Goal: Information Seeking & Learning: Learn about a topic

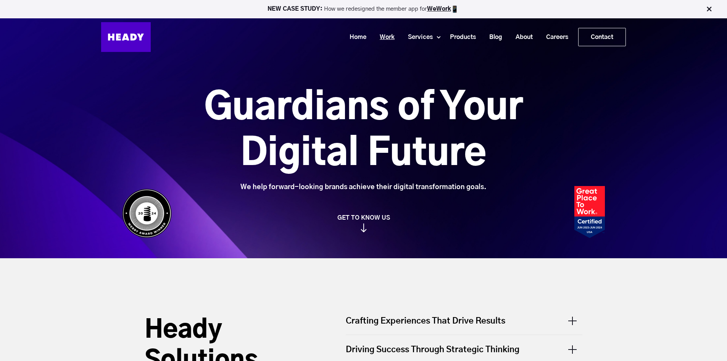
click at [389, 34] on link "Work" at bounding box center [384, 37] width 28 height 14
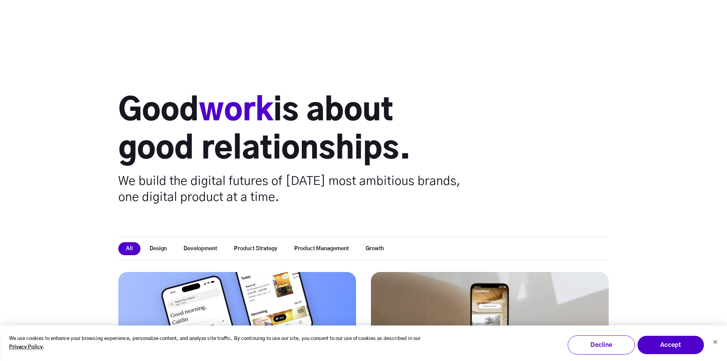
scroll to position [115, 0]
click at [220, 242] on button "Development" at bounding box center [200, 248] width 49 height 13
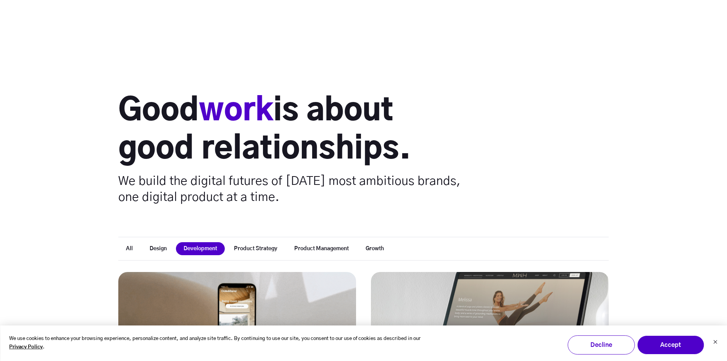
scroll to position [229, 0]
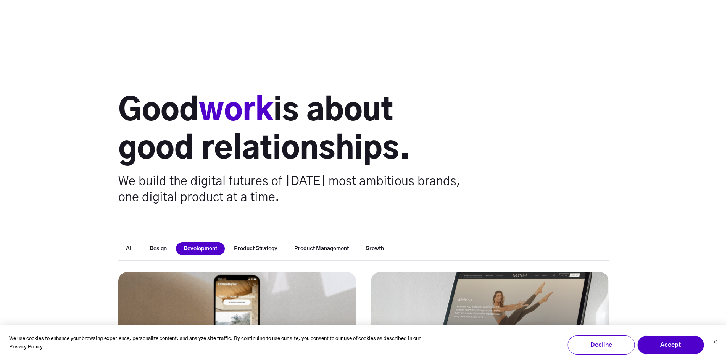
click at [259, 261] on link at bounding box center [238, 325] width 286 height 128
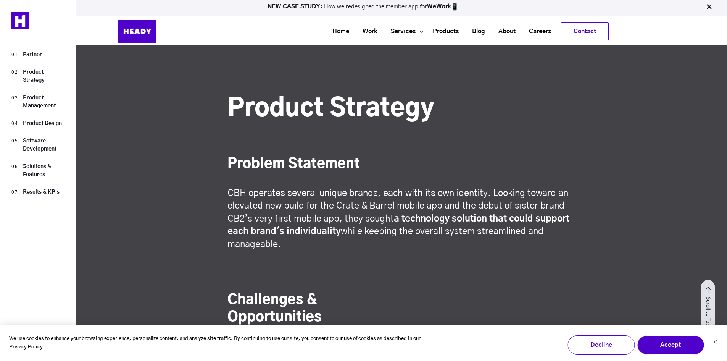
scroll to position [802, 0]
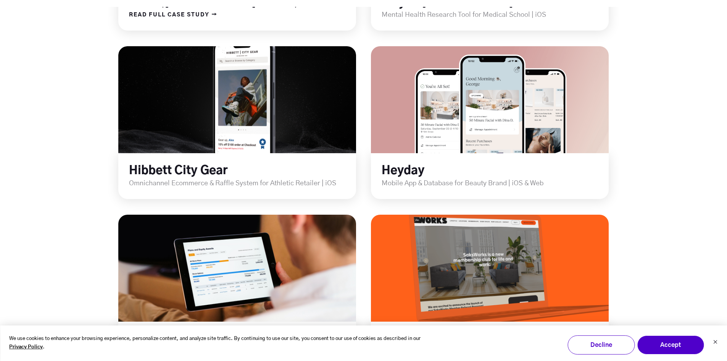
scroll to position [573, 0]
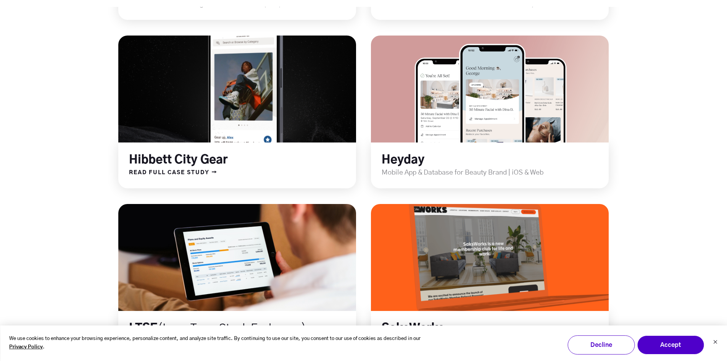
click at [266, 121] on link at bounding box center [238, 89] width 286 height 128
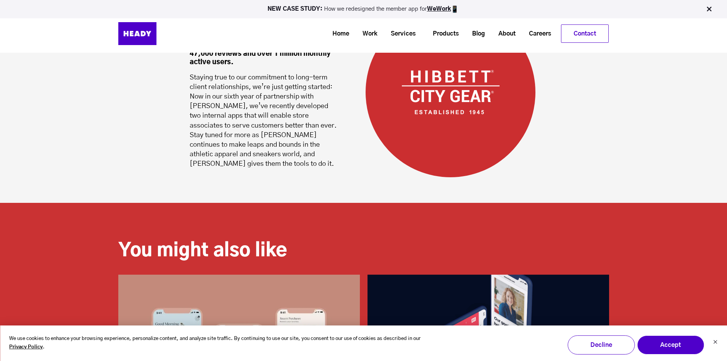
scroll to position [8242, 0]
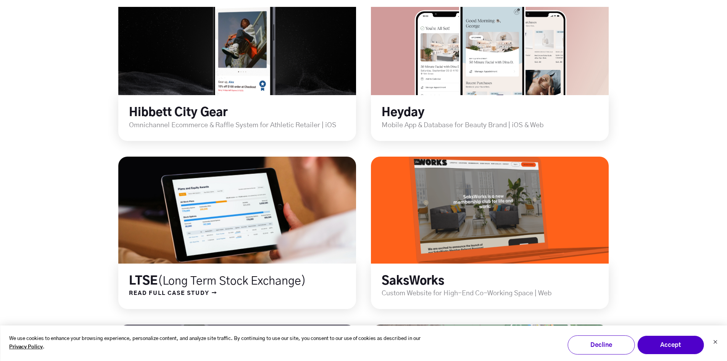
scroll to position [622, 0]
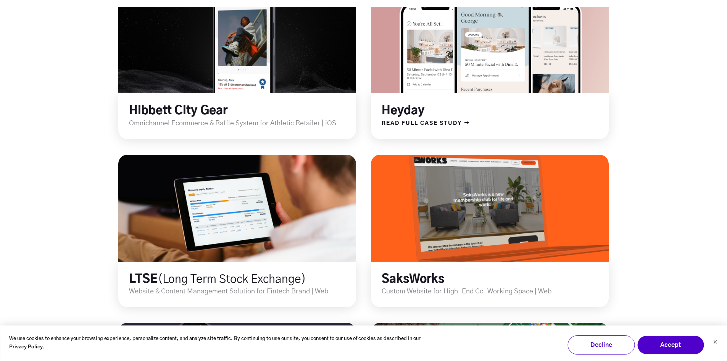
click at [441, 84] on link at bounding box center [490, 40] width 286 height 128
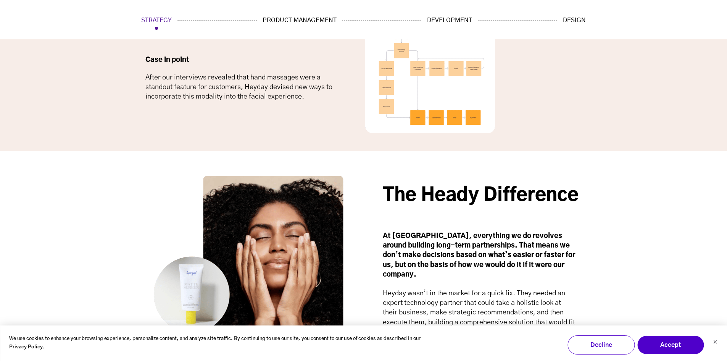
scroll to position [1909, 0]
